Goal: Use online tool/utility: Utilize a website feature to perform a specific function

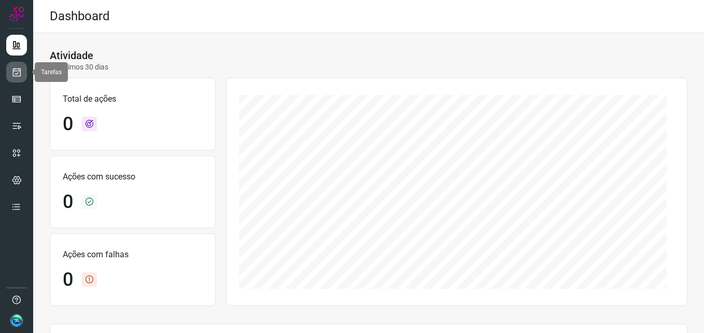
click at [23, 77] on link at bounding box center [16, 72] width 21 height 21
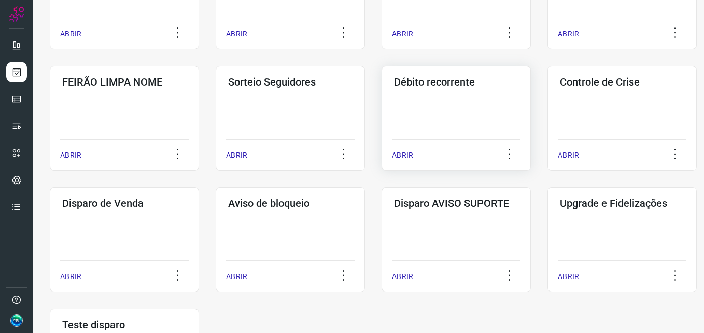
click at [432, 117] on div "Débito recorrente ABRIR" at bounding box center [456, 118] width 149 height 105
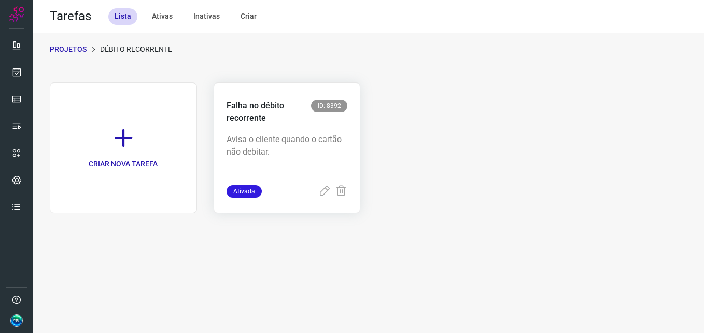
click at [334, 131] on div "Avisa o cliente quando o cartão não debitar." at bounding box center [287, 156] width 121 height 58
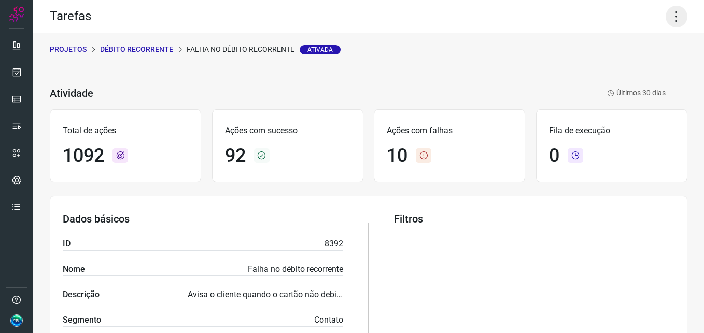
click at [671, 23] on icon at bounding box center [677, 17] width 22 height 22
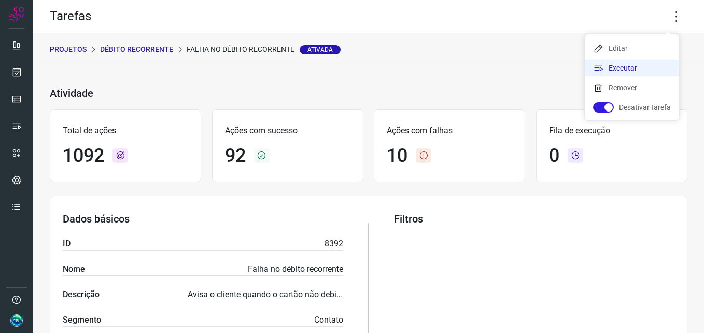
click at [629, 68] on li "Executar" at bounding box center [632, 68] width 94 height 17
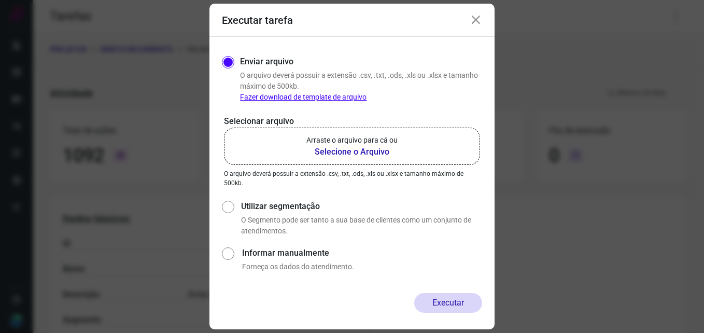
click at [378, 144] on p "Arraste o arquivo para cá ou" at bounding box center [351, 140] width 91 height 11
click at [0, 0] on input "Arraste o arquivo para cá ou Selecione o Arquivo" at bounding box center [0, 0] width 0 height 0
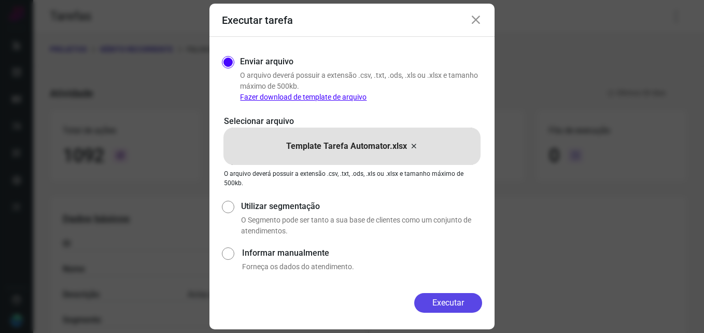
click at [461, 308] on button "Executar" at bounding box center [448, 303] width 68 height 20
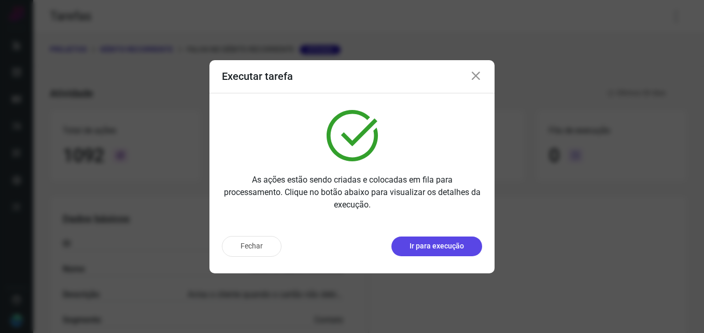
click at [462, 244] on p "Ir para execução" at bounding box center [437, 246] width 54 height 11
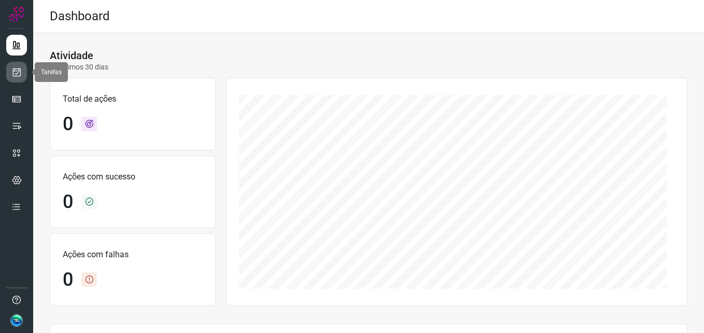
click at [22, 69] on link at bounding box center [16, 72] width 21 height 21
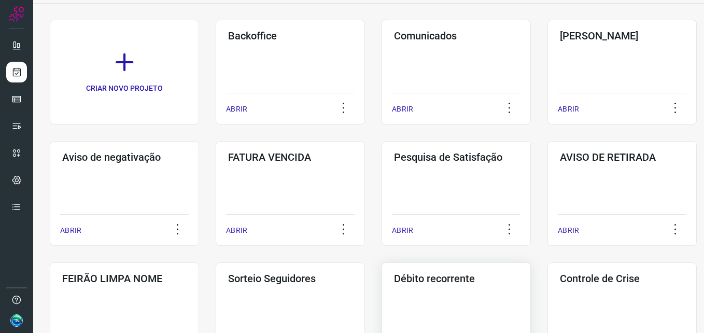
scroll to position [156, 0]
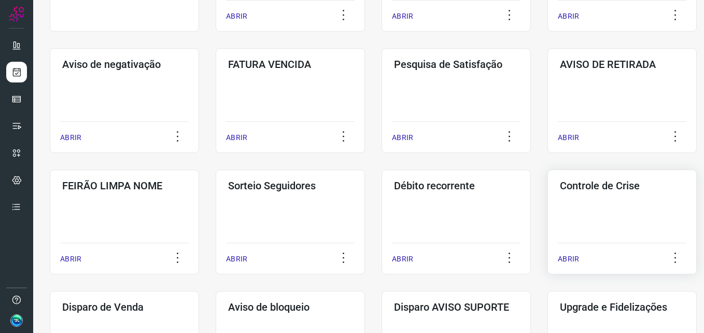
click at [584, 199] on div "Controle de Crise ABRIR" at bounding box center [622, 222] width 149 height 105
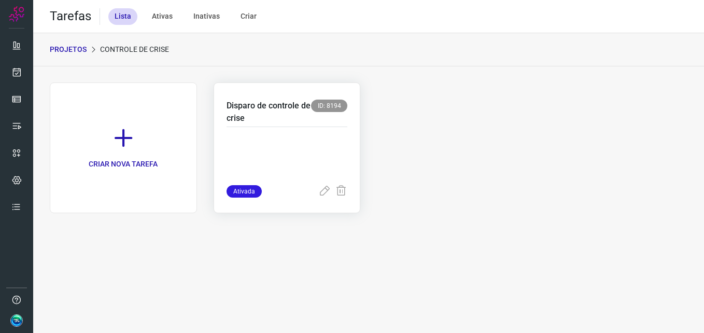
click at [275, 112] on p "Disparo de controle de crise" at bounding box center [269, 112] width 85 height 25
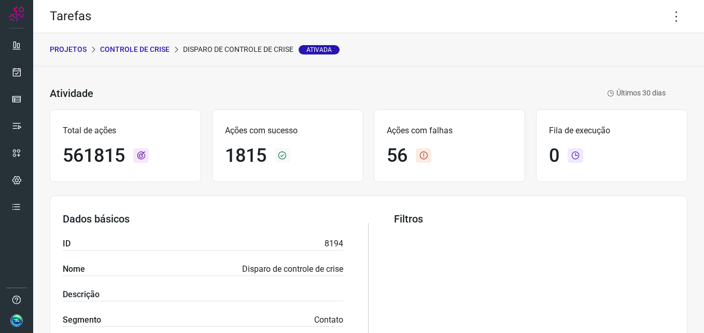
click at [665, 29] on div "Tarefas" at bounding box center [368, 16] width 671 height 33
click at [668, 13] on icon at bounding box center [677, 17] width 22 height 22
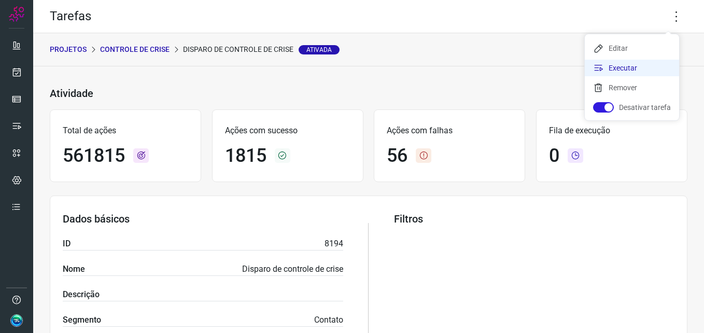
click at [638, 64] on li "Executar" at bounding box center [632, 68] width 94 height 17
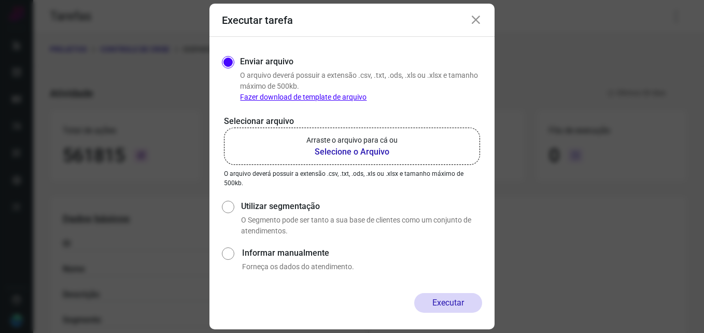
click at [330, 141] on p "Arraste o arquivo para cá ou" at bounding box center [351, 140] width 91 height 11
click at [0, 0] on input "Arraste o arquivo para cá ou Selecione o Arquivo" at bounding box center [0, 0] width 0 height 0
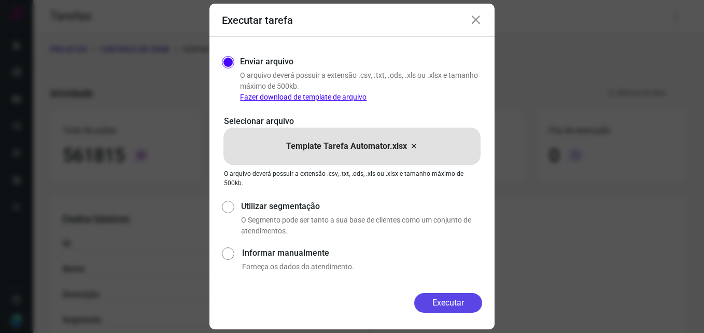
click at [455, 303] on button "Executar" at bounding box center [448, 303] width 68 height 20
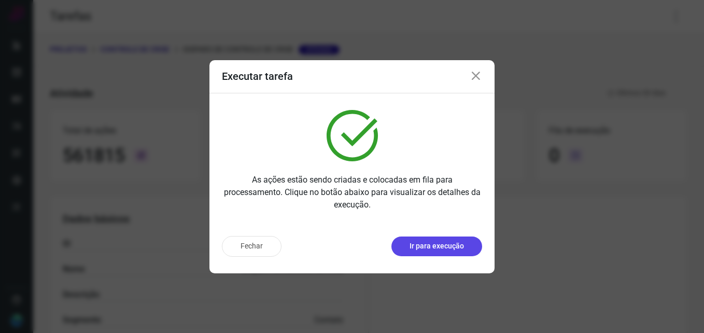
click at [445, 251] on p "Ir para execução" at bounding box center [437, 246] width 54 height 11
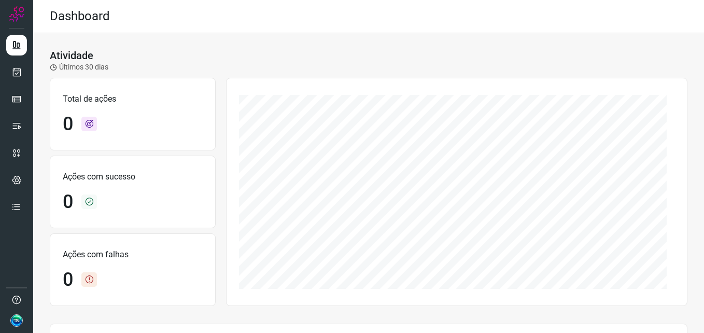
click at [4, 66] on div at bounding box center [16, 166] width 33 height 333
click at [14, 74] on icon at bounding box center [16, 72] width 11 height 10
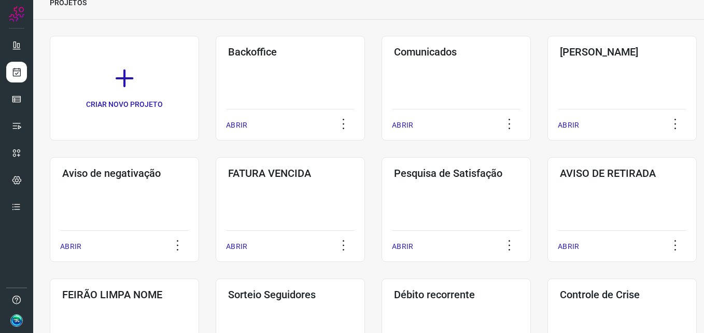
scroll to position [104, 0]
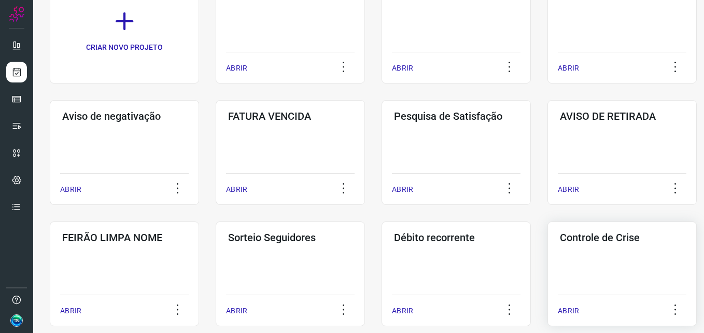
click at [610, 256] on div "Controle de Crise ABRIR" at bounding box center [622, 273] width 149 height 105
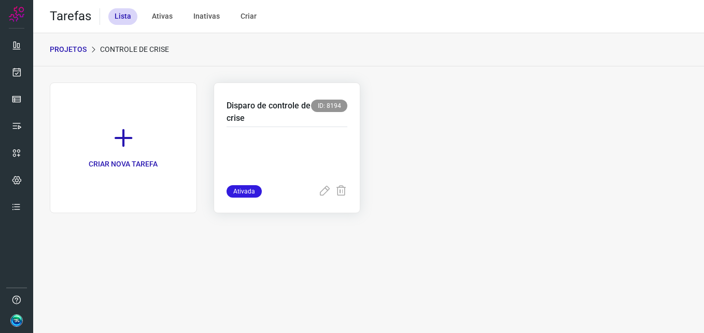
click at [331, 145] on p at bounding box center [287, 159] width 121 height 52
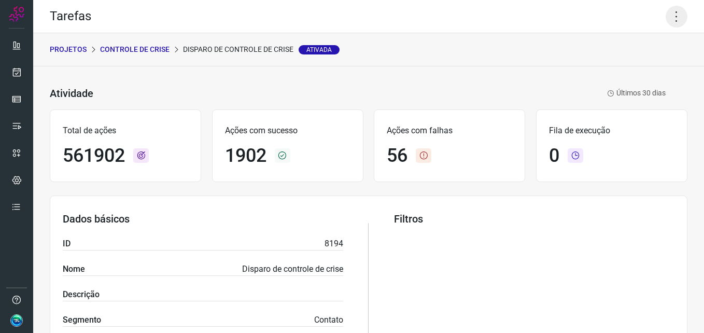
click at [666, 13] on icon at bounding box center [677, 17] width 22 height 22
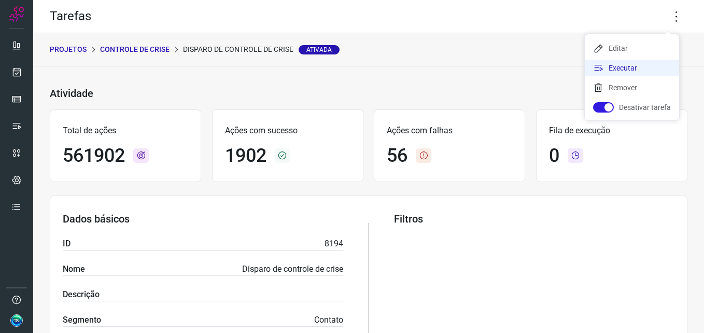
click at [632, 68] on li "Executar" at bounding box center [632, 68] width 94 height 17
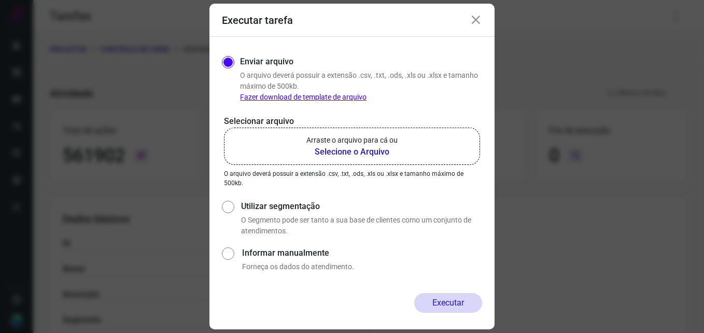
click at [373, 146] on b "Selecione o Arquivo" at bounding box center [351, 152] width 91 height 12
click at [0, 0] on input "Arraste o arquivo para cá ou Selecione o Arquivo" at bounding box center [0, 0] width 0 height 0
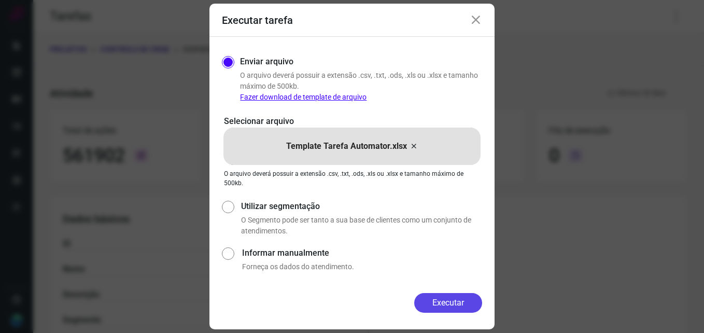
click at [460, 307] on button "Executar" at bounding box center [448, 303] width 68 height 20
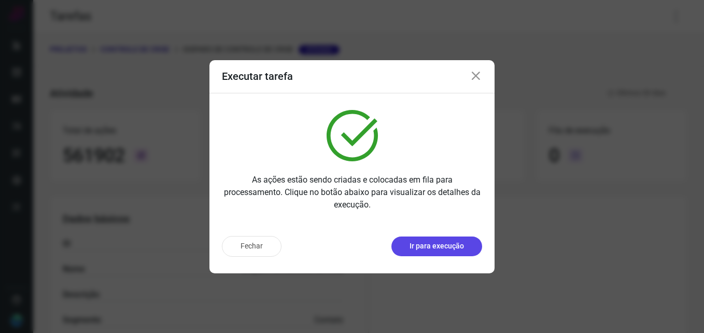
click at [458, 236] on button "Ir para execução" at bounding box center [436, 246] width 91 height 20
